Goal: Information Seeking & Learning: Learn about a topic

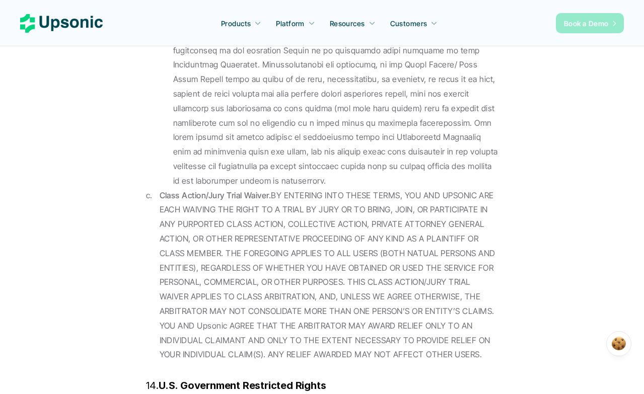
click at [585, 21] on p "Book a Demo" at bounding box center [586, 23] width 45 height 11
click at [582, 17] on link "Book a Demo" at bounding box center [590, 23] width 68 height 20
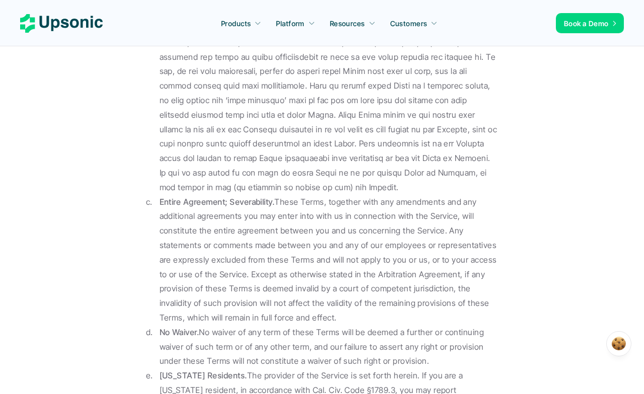
scroll to position [11439, 0]
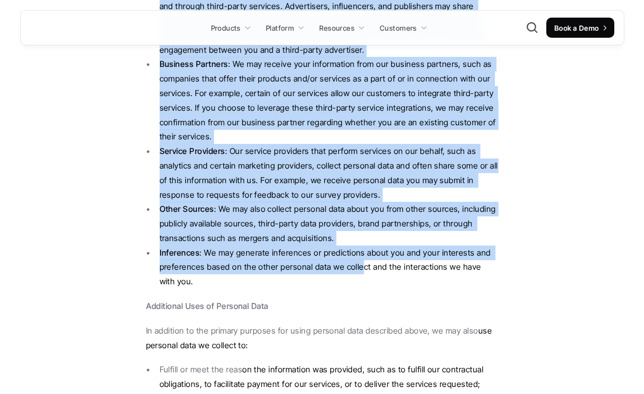
scroll to position [2641, 0]
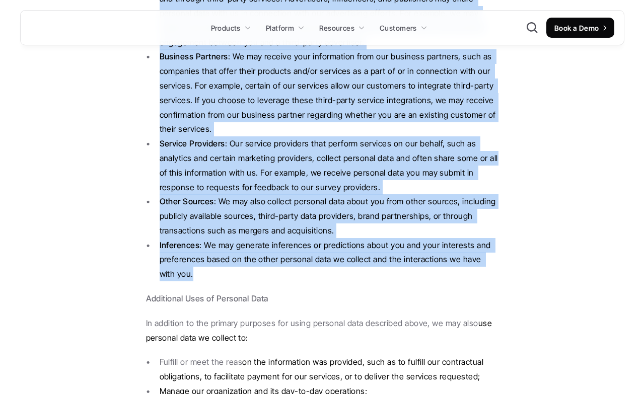
drag, startPoint x: 143, startPoint y: 100, endPoint x: 334, endPoint y: 189, distance: 210.3
copy div "Personal Data Provided by Individuals: We collect the following categories of p…"
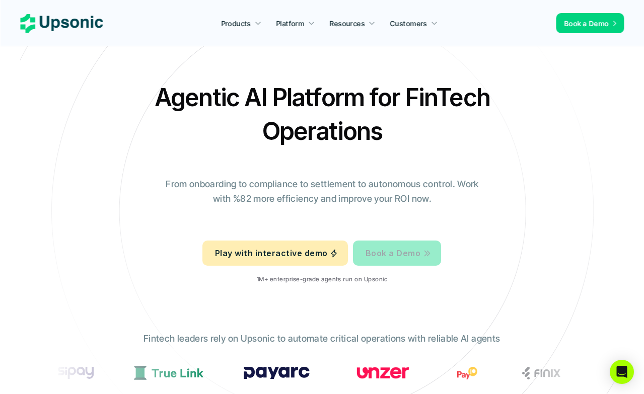
click at [416, 253] on p "Book a Demo" at bounding box center [393, 253] width 55 height 15
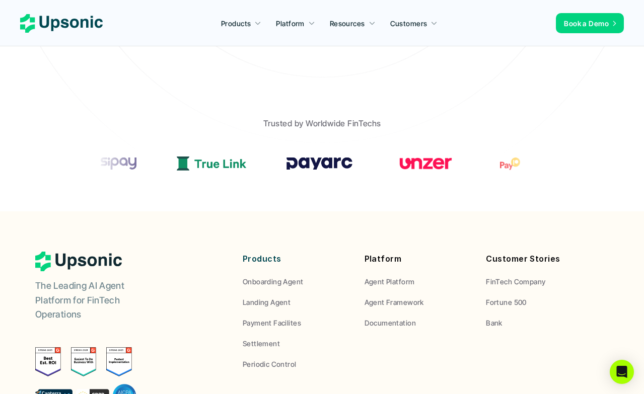
scroll to position [497, 0]
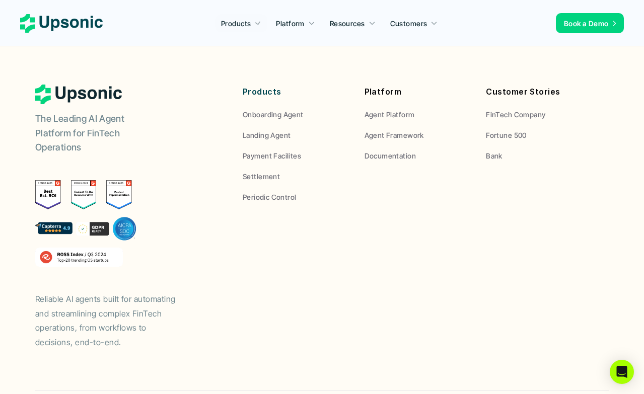
click at [73, 26] on use at bounding box center [61, 23] width 83 height 19
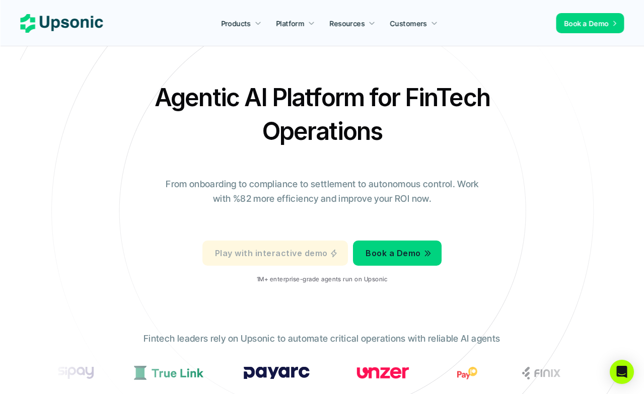
click at [258, 248] on p "Play with interactive demo" at bounding box center [271, 253] width 112 height 15
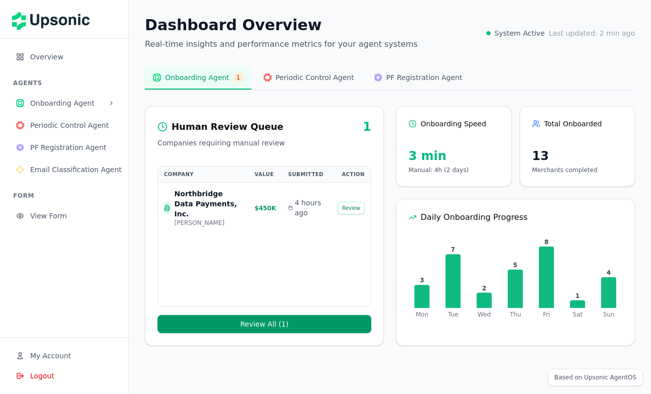
click at [69, 357] on span "My Account" at bounding box center [50, 356] width 41 height 10
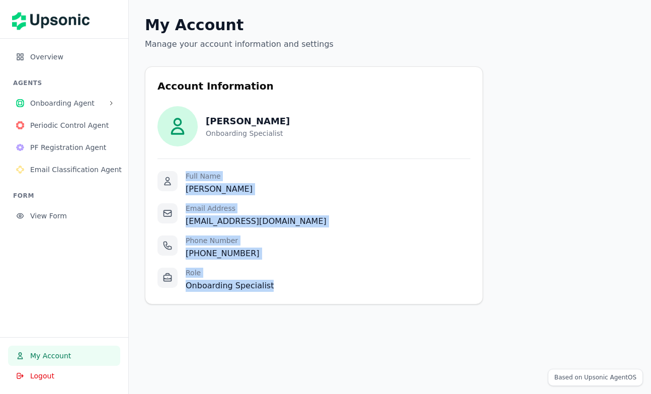
drag, startPoint x: 282, startPoint y: 287, endPoint x: 148, endPoint y: 183, distance: 169.6
click at [148, 183] on div "Sarah Johnson Onboarding Specialist Full Name Sarah Johnson Email Address sales…" at bounding box center [313, 199] width 337 height 186
copy div "Full Name Sarah Johnson Email Address sales@upsonic.co Phone Number (555) 234-5…"
click at [61, 103] on span "Onboarding Agent" at bounding box center [67, 103] width 74 height 10
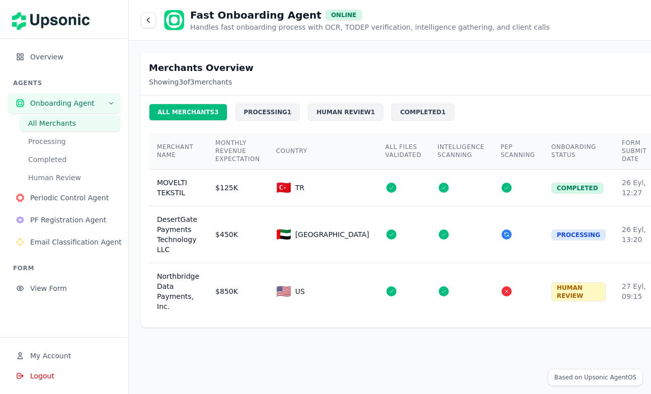
click at [502, 187] on div at bounding box center [507, 188] width 10 height 10
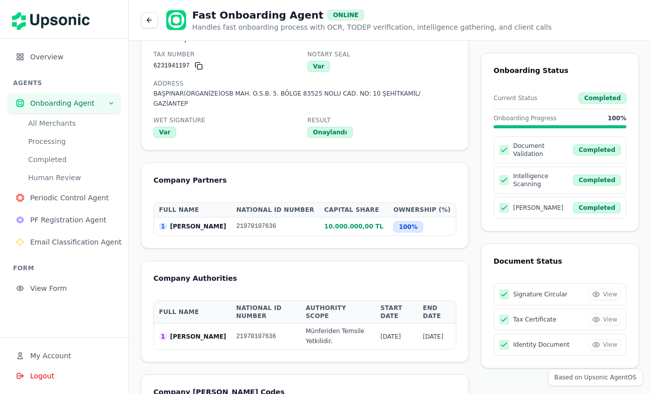
scroll to position [1114, 0]
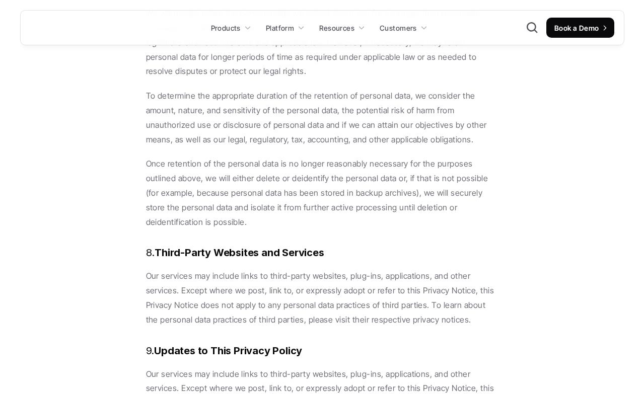
scroll to position [6417, 0]
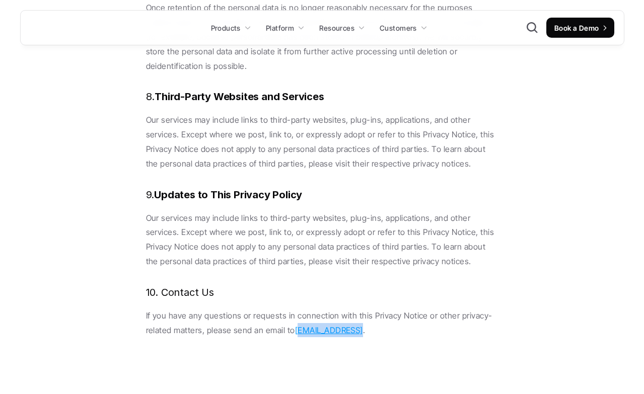
drag, startPoint x: 353, startPoint y: 101, endPoint x: 295, endPoint y: 100, distance: 57.4
click at [295, 308] on p "If you have any questions or requests in connection with this Privacy Notice or…" at bounding box center [322, 322] width 352 height 29
copy p "[EMAIL_ADDRESS]"
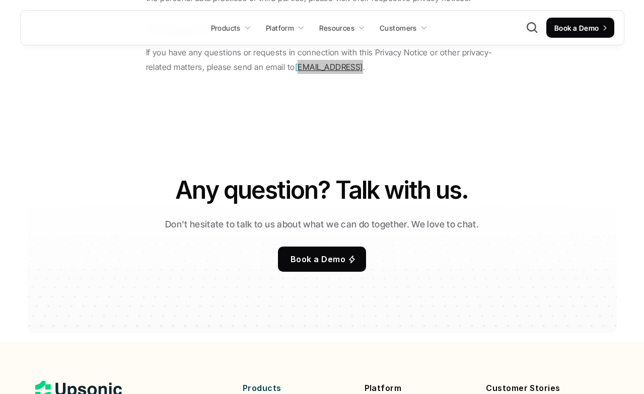
scroll to position [6654, 0]
